Goal: Transaction & Acquisition: Book appointment/travel/reservation

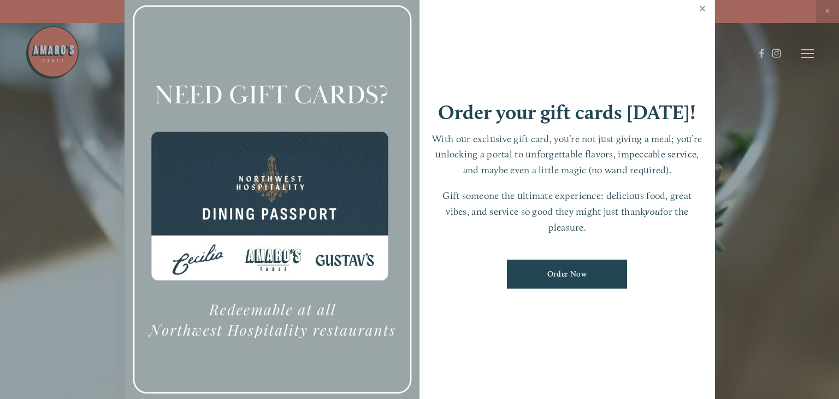
click at [703, 11] on link "Close" at bounding box center [702, 10] width 21 height 31
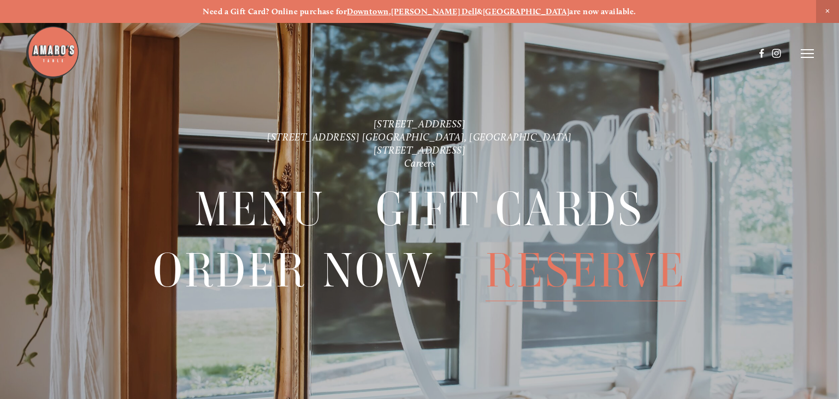
click at [588, 279] on span "Reserve" at bounding box center [586, 270] width 200 height 61
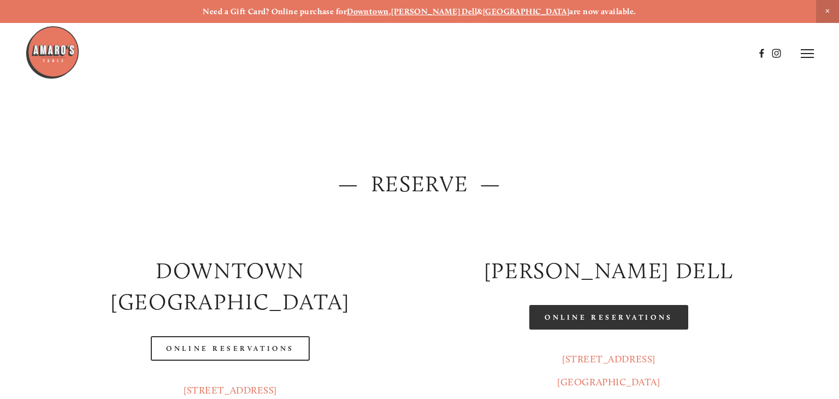
click at [616, 315] on link "Online Reservations" at bounding box center [608, 317] width 158 height 25
